Goal: Information Seeking & Learning: Learn about a topic

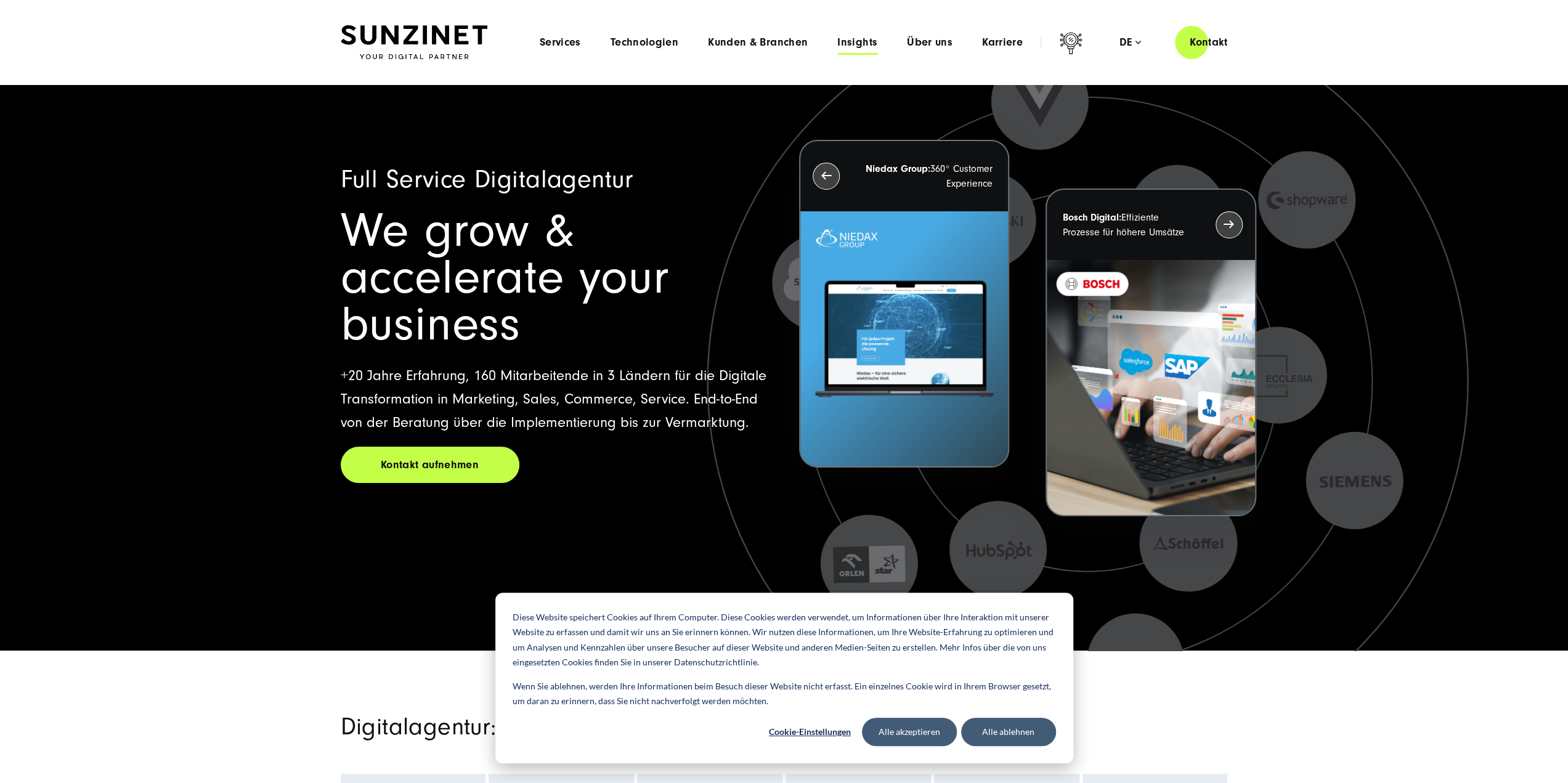
click at [866, 40] on span "Insights" at bounding box center [857, 42] width 40 height 12
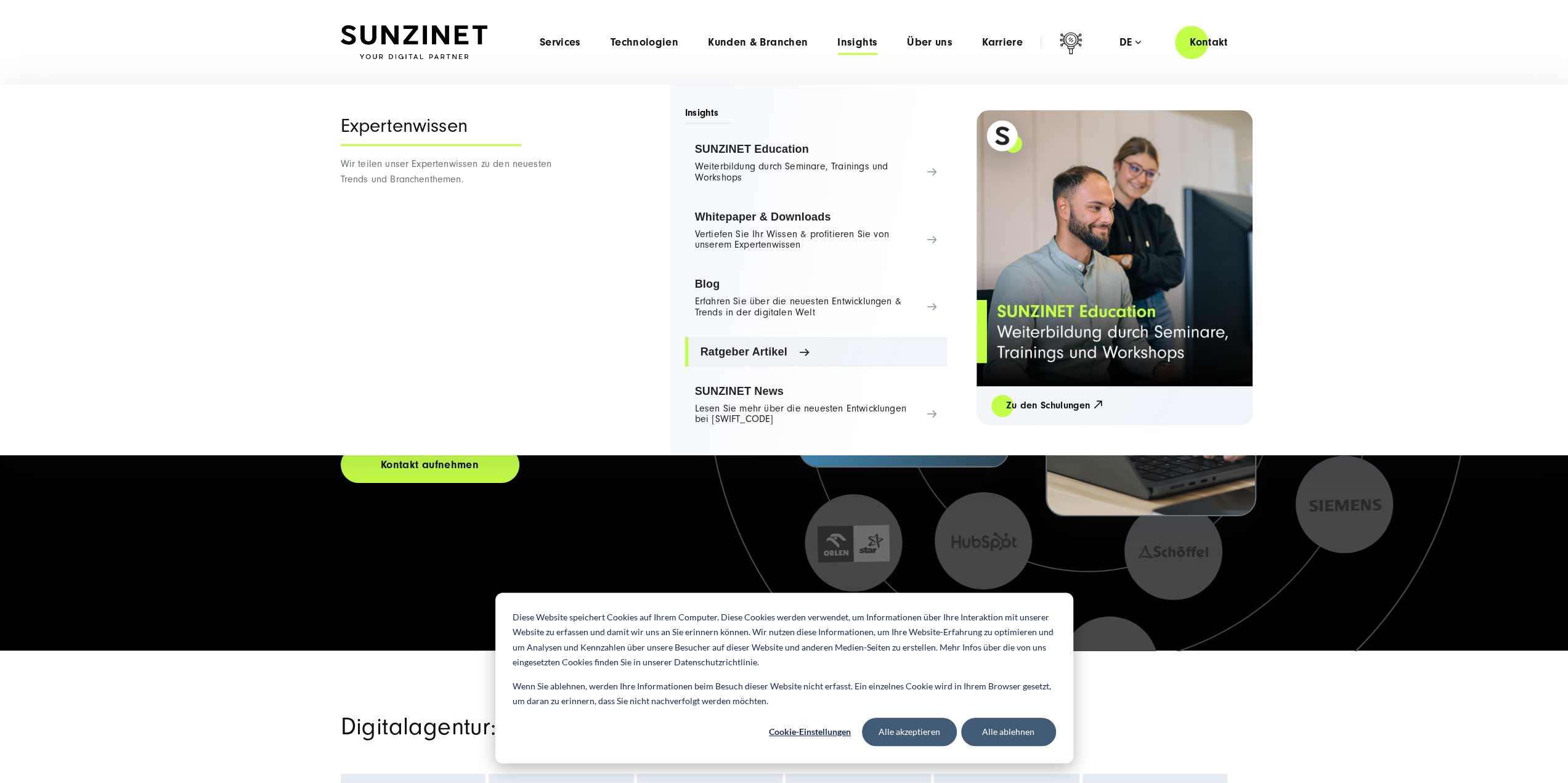
click at [782, 337] on link "Ratgeber Artikel" at bounding box center [816, 351] width 262 height 29
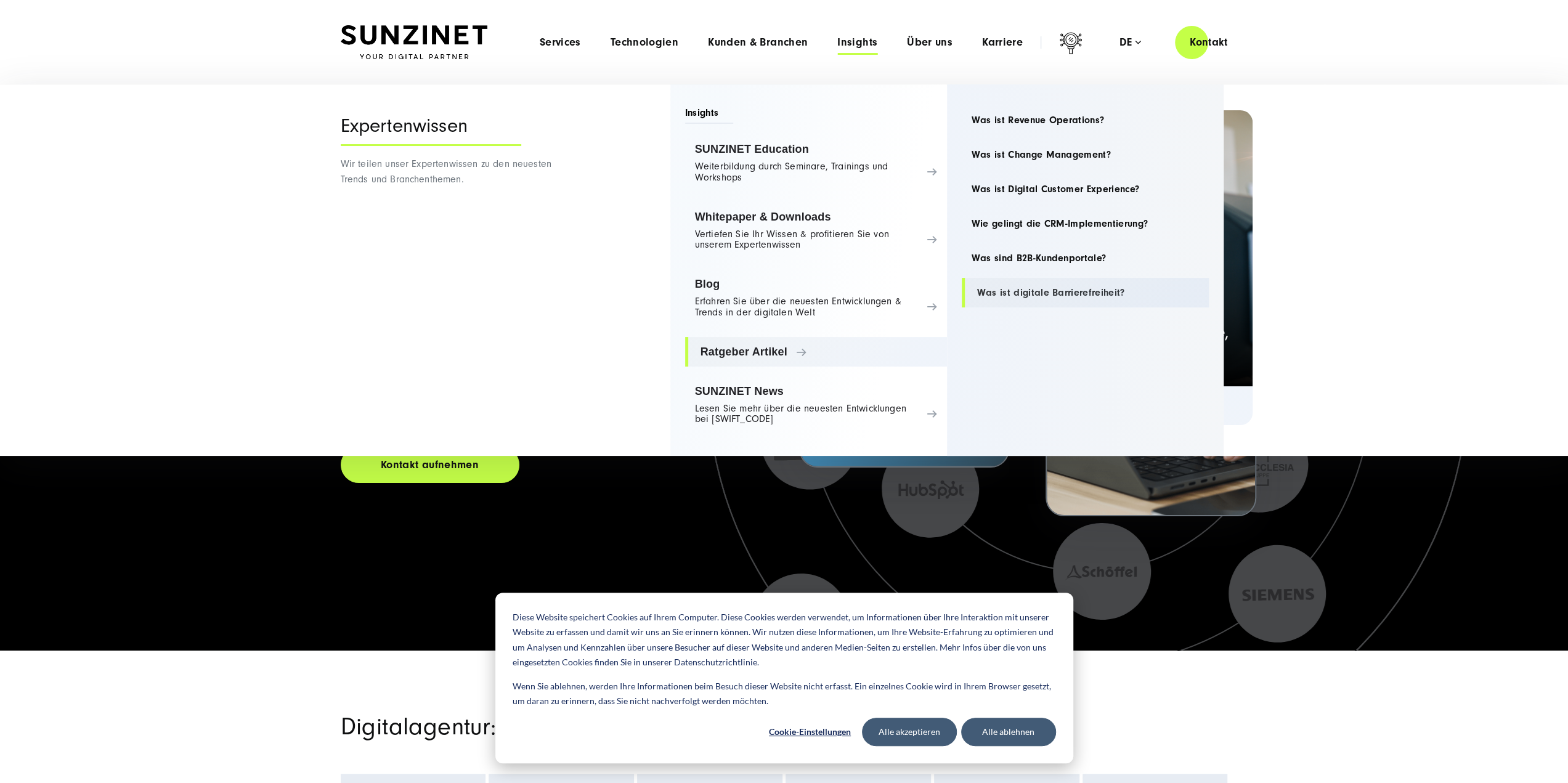
click at [1045, 296] on link "Was ist digitale Barrierefreiheit?" at bounding box center [1085, 292] width 247 height 29
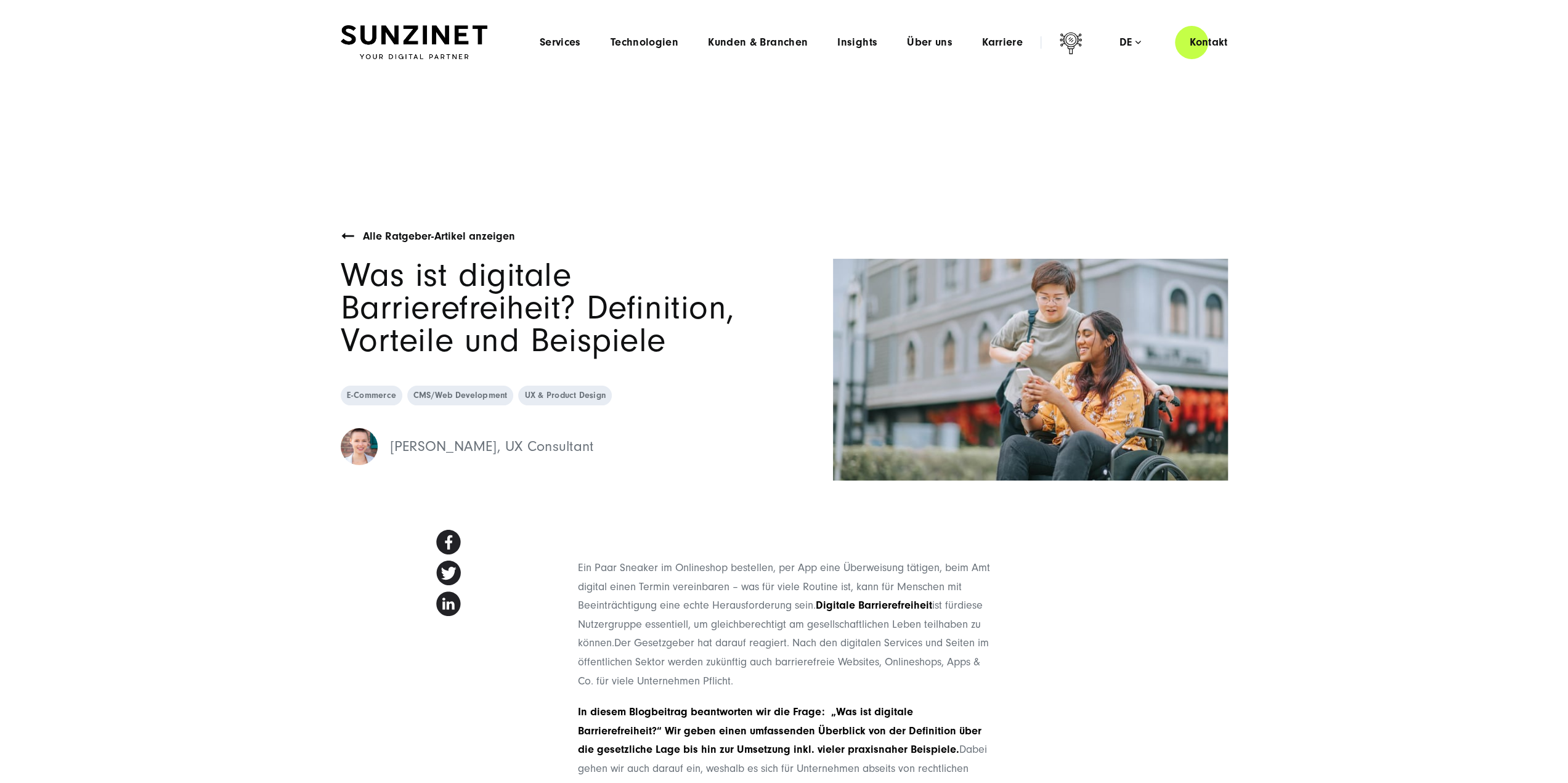
click at [1023, 738] on button "Alle ablehnen" at bounding box center [1008, 732] width 95 height 29
click at [545, 40] on span "Services" at bounding box center [560, 42] width 42 height 12
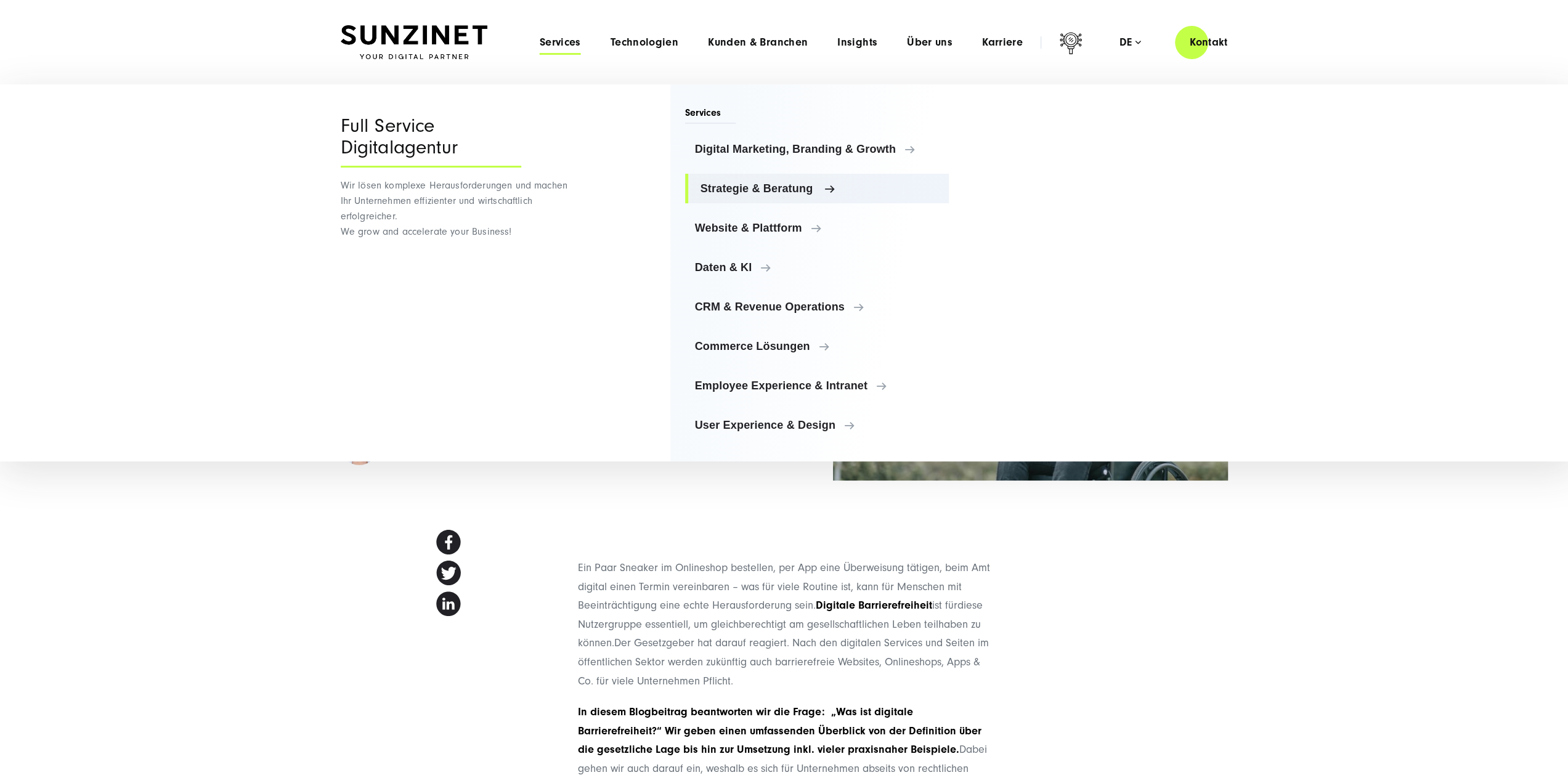
click at [769, 181] on link "Strategie & Beratung" at bounding box center [817, 188] width 264 height 29
click at [827, 146] on span "Digital Marketing, Branding & Growth" at bounding box center [820, 149] width 239 height 12
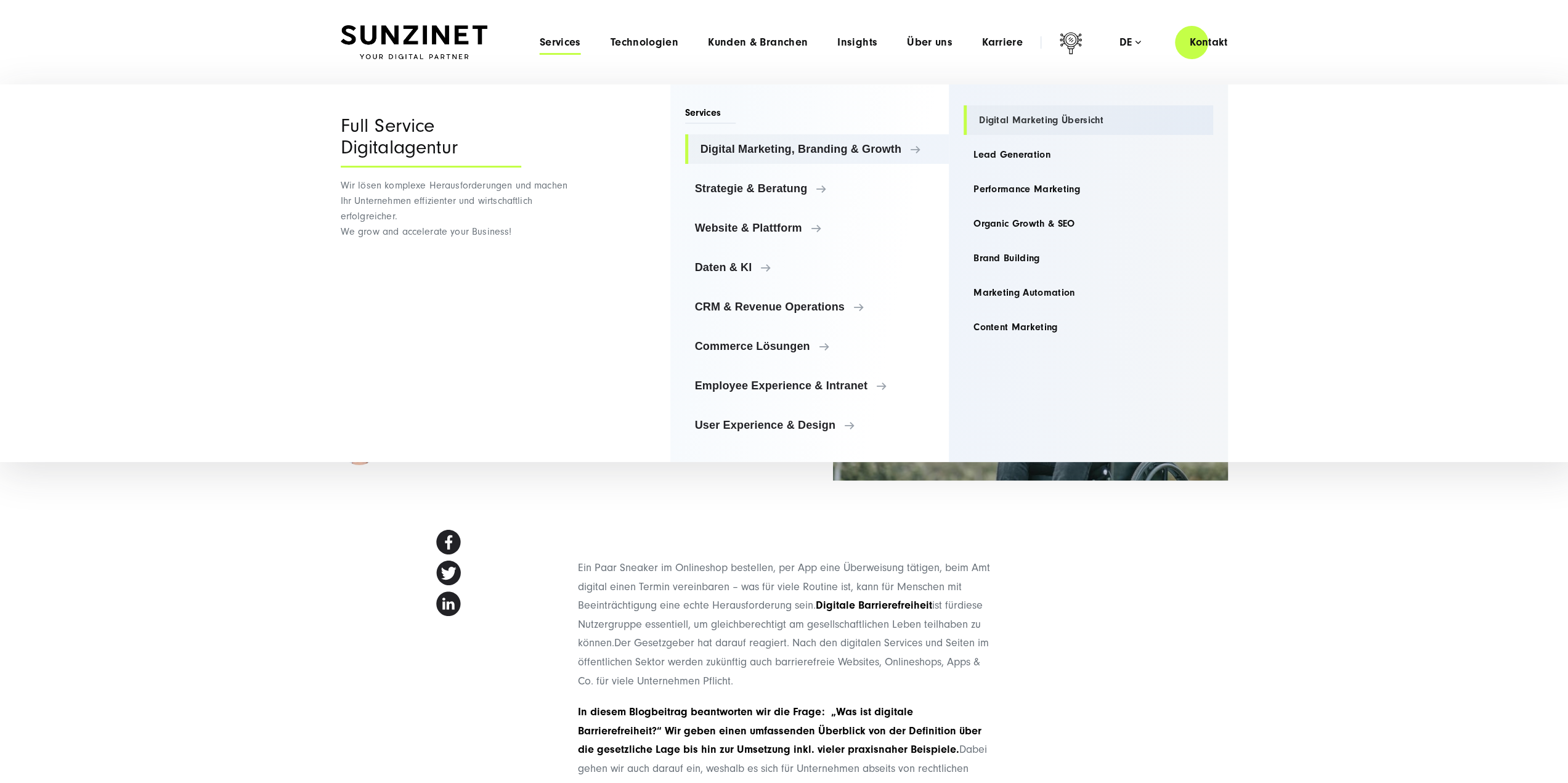
click at [1013, 120] on link "Digital Marketing Übersicht" at bounding box center [1088, 120] width 250 height 29
